Goal: Navigation & Orientation: Find specific page/section

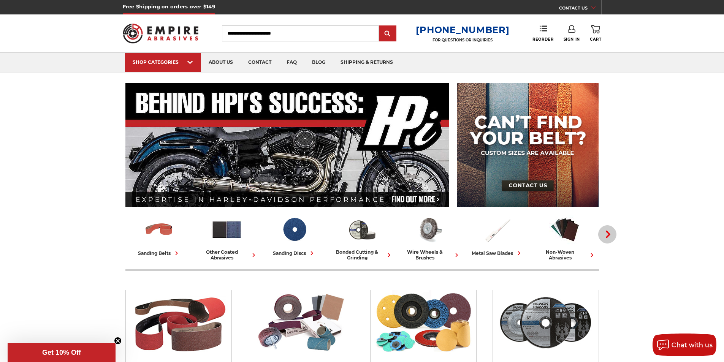
click at [610, 240] on button "Next" at bounding box center [608, 234] width 18 height 18
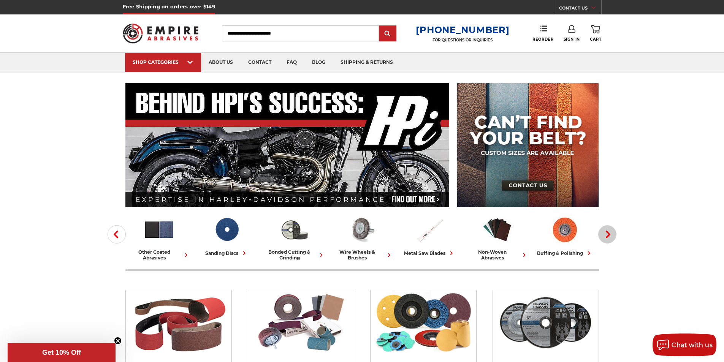
click at [610, 240] on button "Next" at bounding box center [608, 234] width 18 height 18
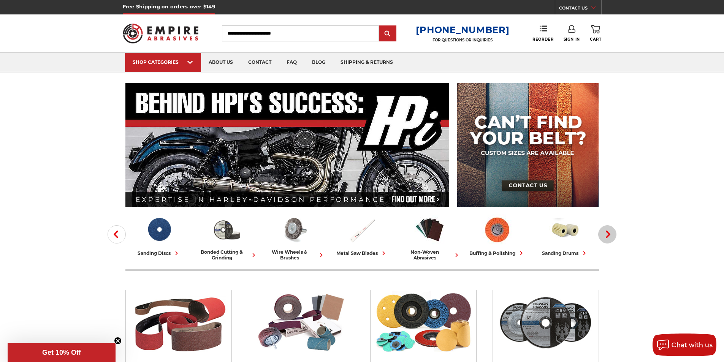
click at [607, 235] on icon "button" at bounding box center [609, 235] width 8 height 8
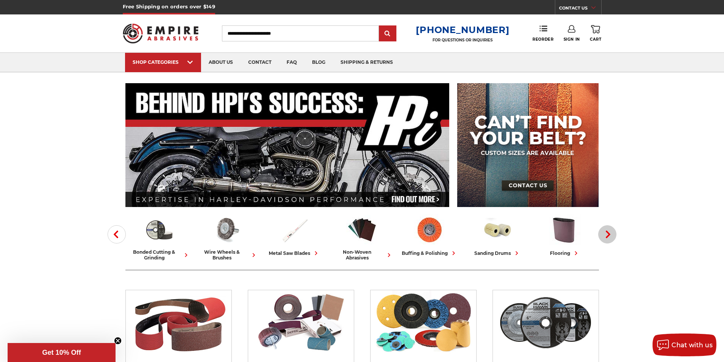
click at [607, 235] on icon "button" at bounding box center [609, 235] width 8 height 8
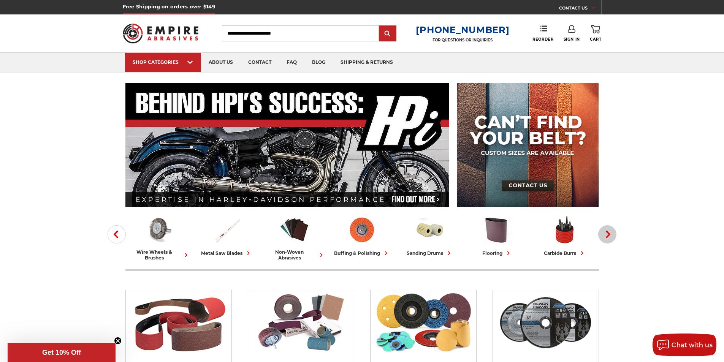
click at [607, 235] on icon "button" at bounding box center [609, 235] width 8 height 8
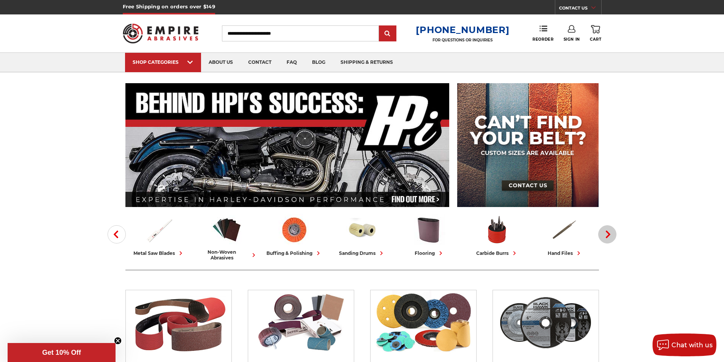
click at [607, 235] on icon "button" at bounding box center [609, 235] width 8 height 8
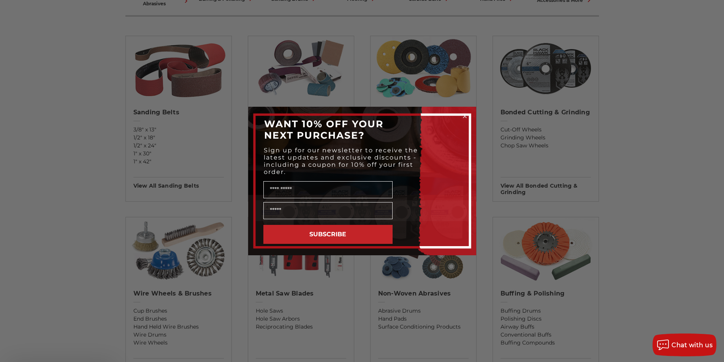
scroll to position [266, 0]
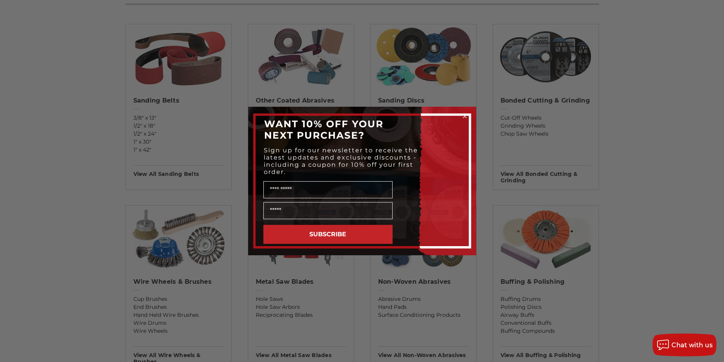
drag, startPoint x: 74, startPoint y: 249, endPoint x: 236, endPoint y: 237, distance: 162.1
click at [76, 246] on div "Close dialog WANT 10% OFF YOUR NEXT PURCHASE? Sign up for our newsletter to rec…" at bounding box center [362, 181] width 724 height 362
click at [467, 114] on circle "Close dialog" at bounding box center [464, 116] width 7 height 7
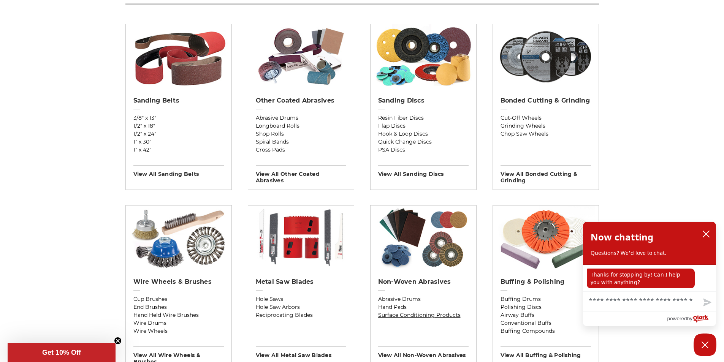
click at [443, 312] on link "Surface Conditioning Products" at bounding box center [423, 315] width 91 height 8
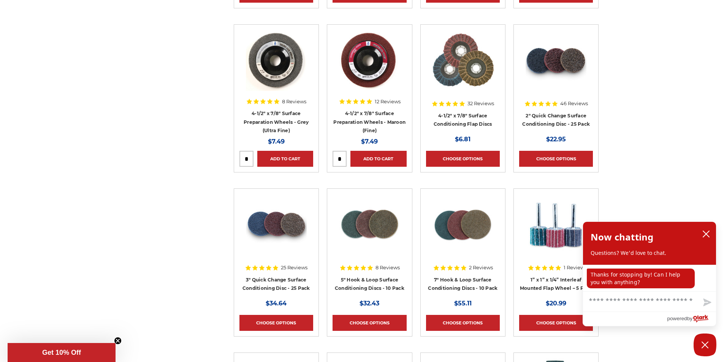
scroll to position [646, 0]
